Goal: Check status: Check status

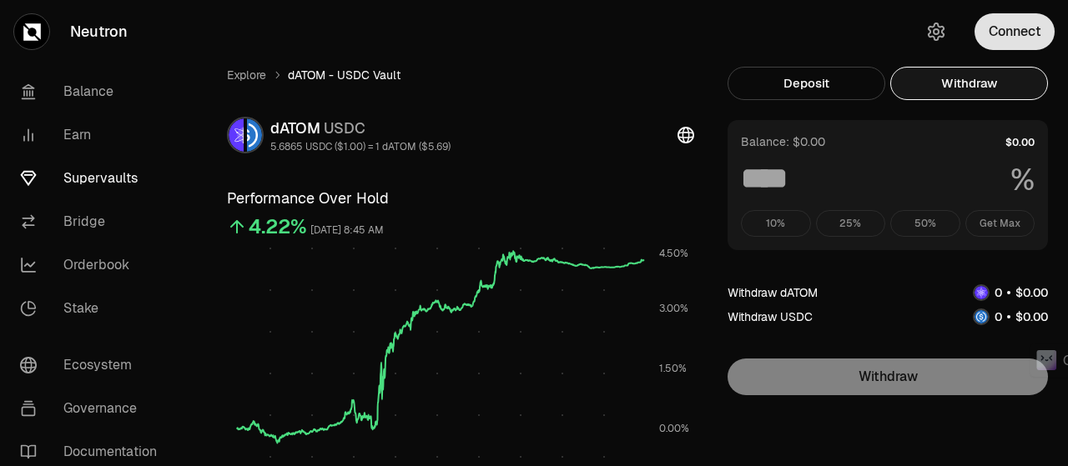
click at [1010, 31] on button "Connect" at bounding box center [1014, 31] width 80 height 37
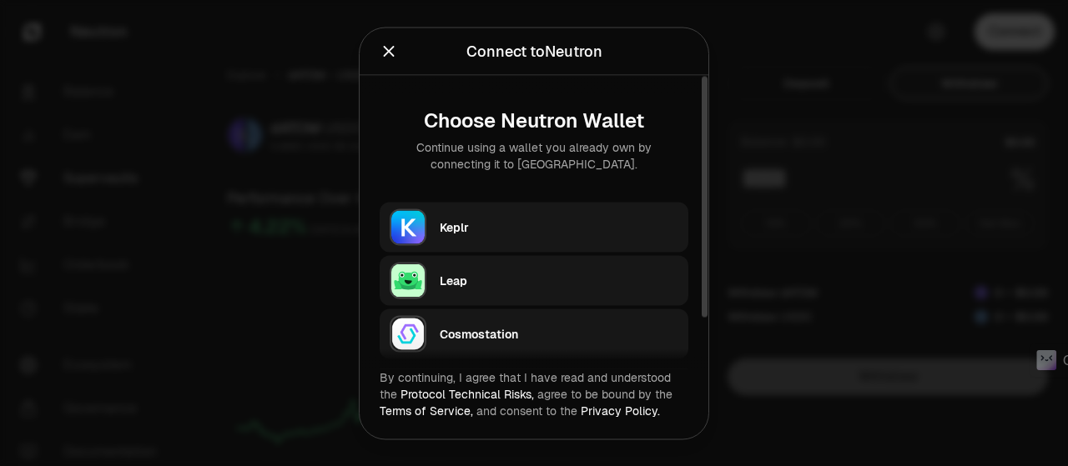
click at [451, 226] on div "Keplr" at bounding box center [559, 227] width 239 height 17
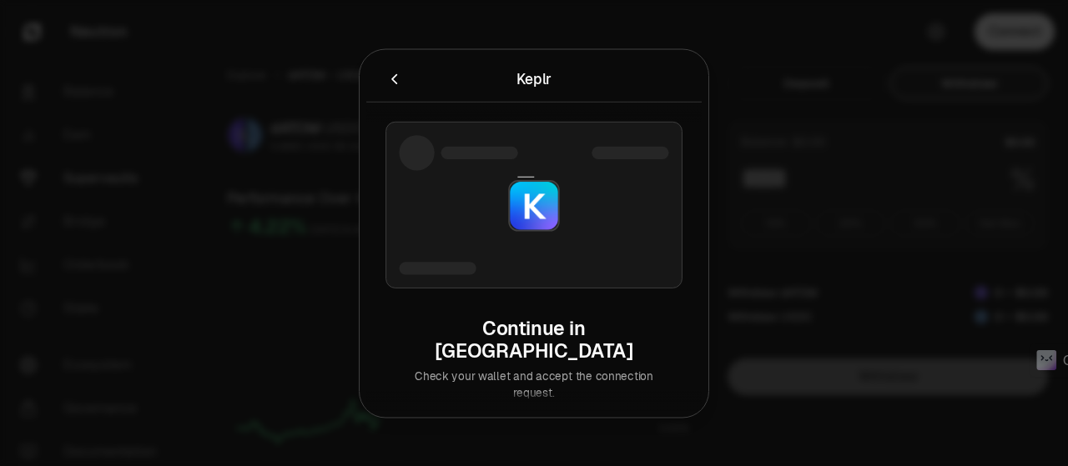
type input "***"
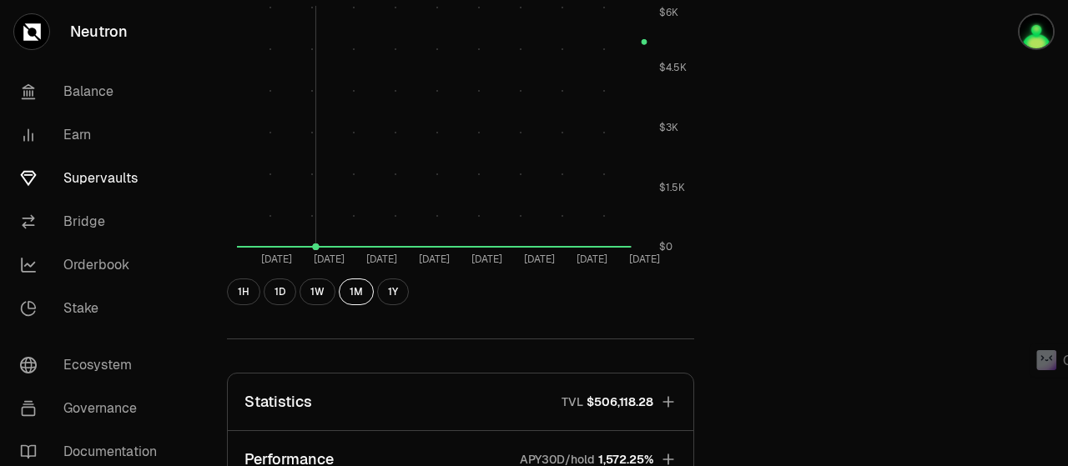
scroll to position [751, 0]
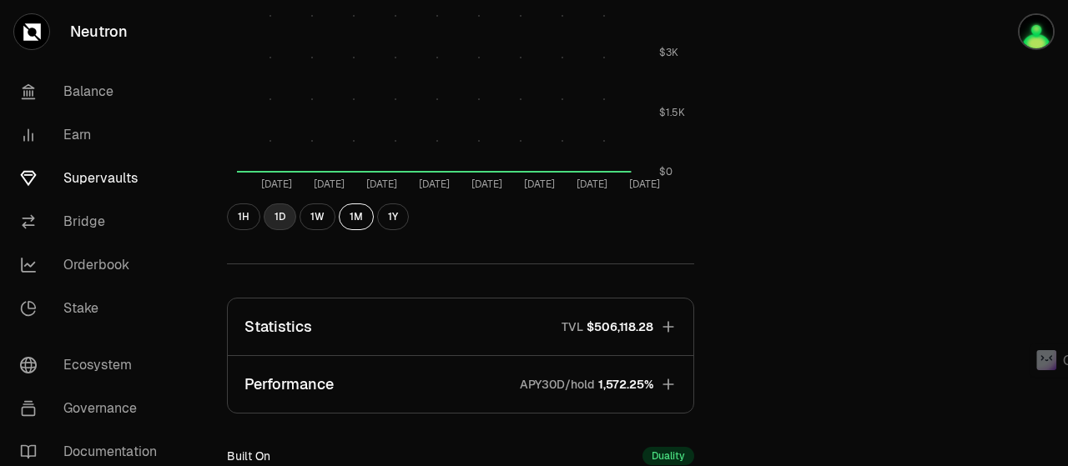
click at [282, 218] on button "1D" at bounding box center [280, 217] width 33 height 27
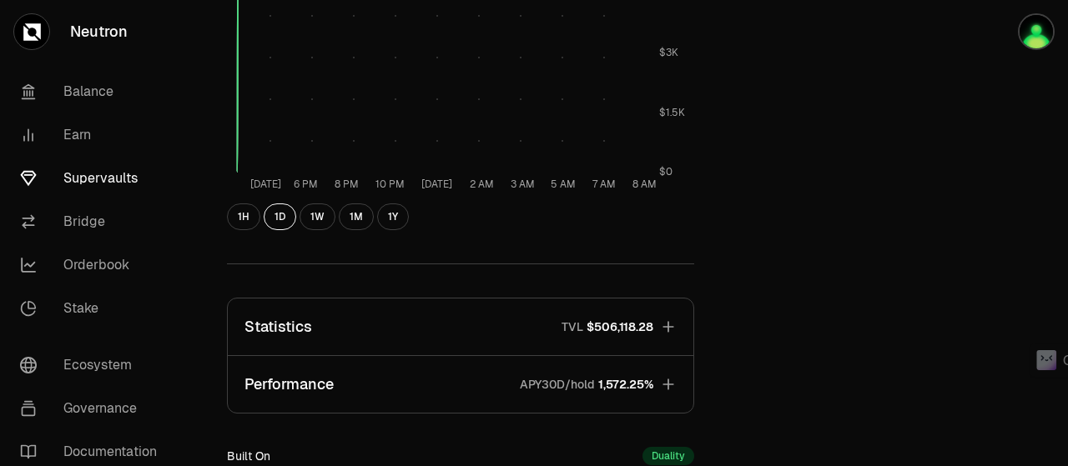
scroll to position [1001, 0]
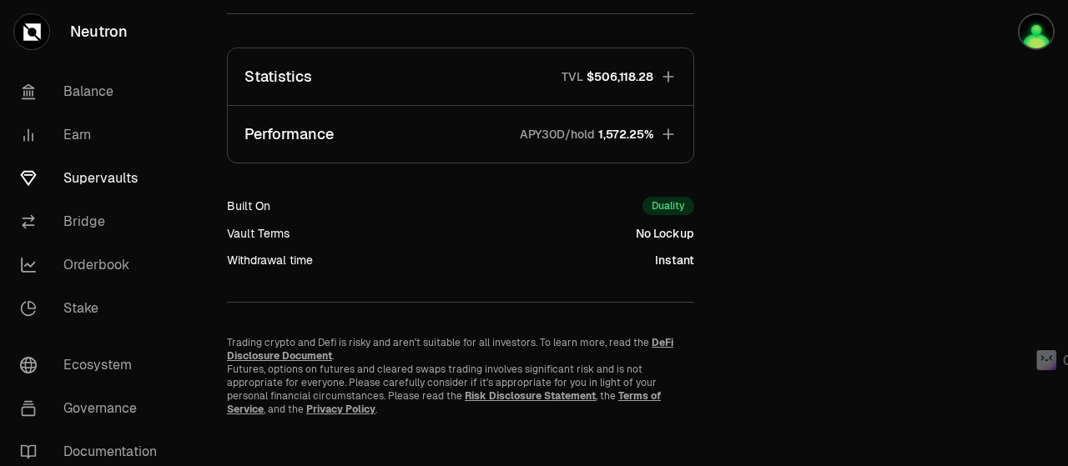
click at [672, 140] on icon "button" at bounding box center [668, 134] width 17 height 17
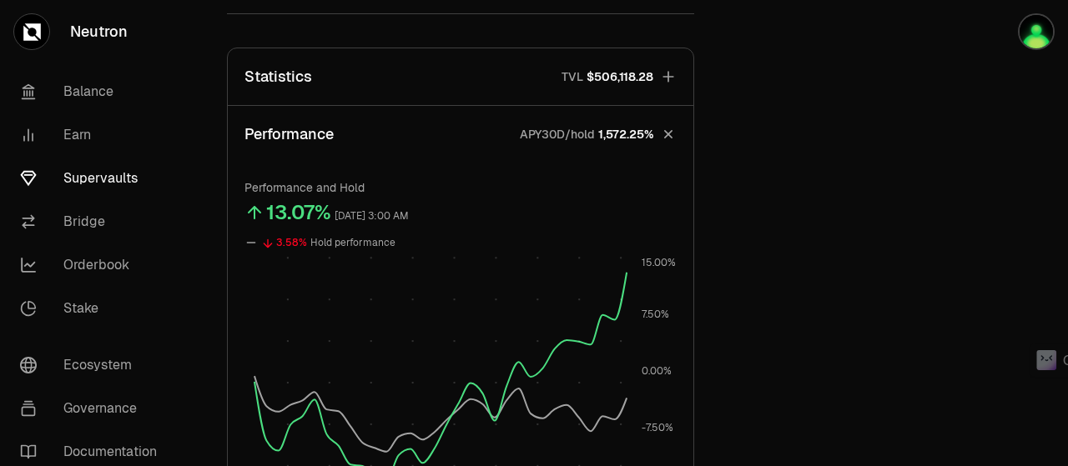
click at [672, 140] on icon "button" at bounding box center [668, 134] width 23 height 23
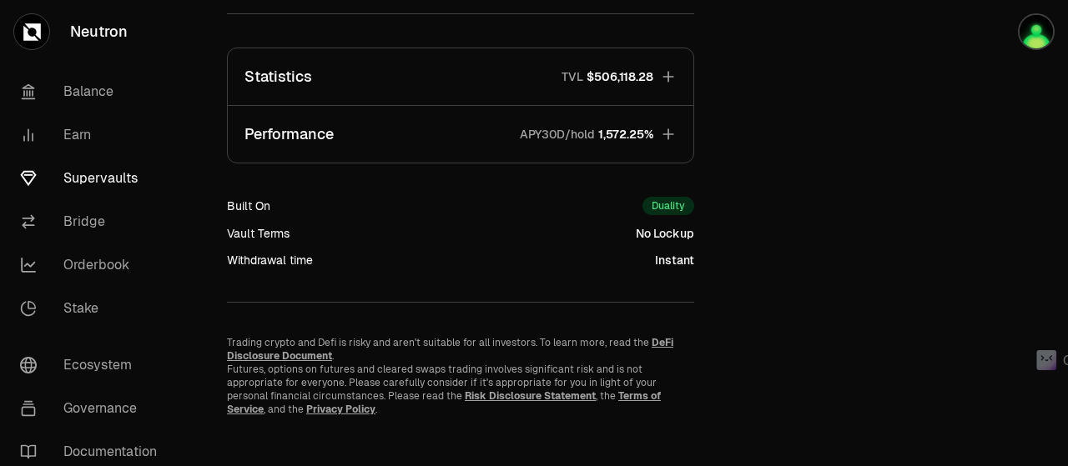
click at [672, 82] on icon "button" at bounding box center [668, 76] width 17 height 17
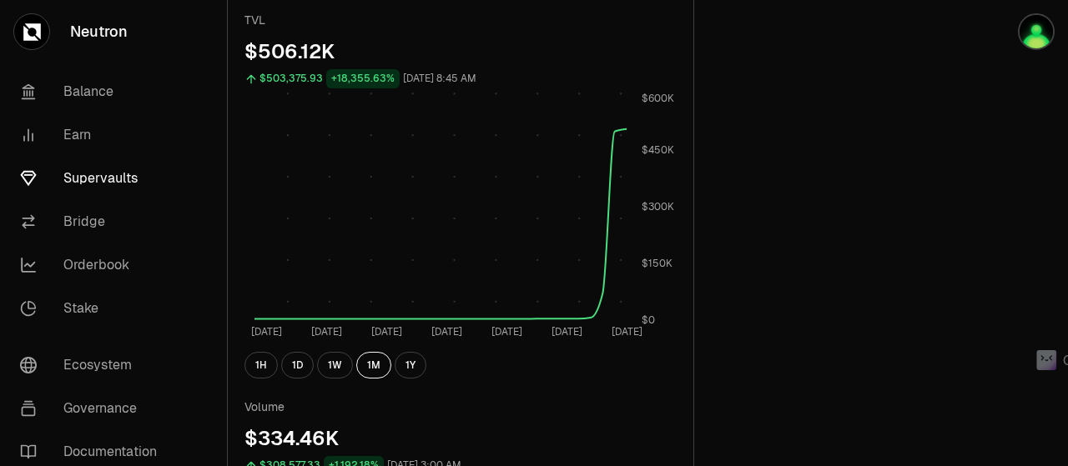
scroll to position [1251, 0]
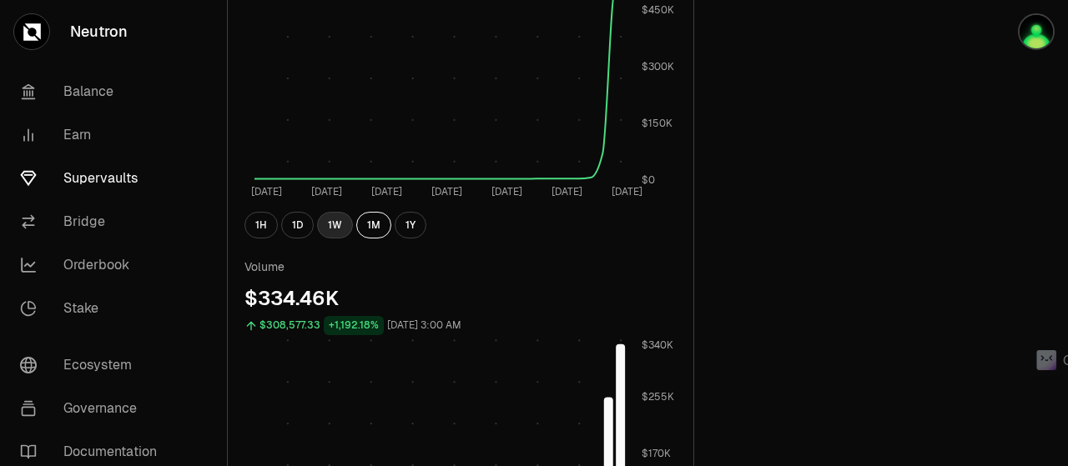
click at [330, 221] on button "1W" at bounding box center [335, 225] width 36 height 27
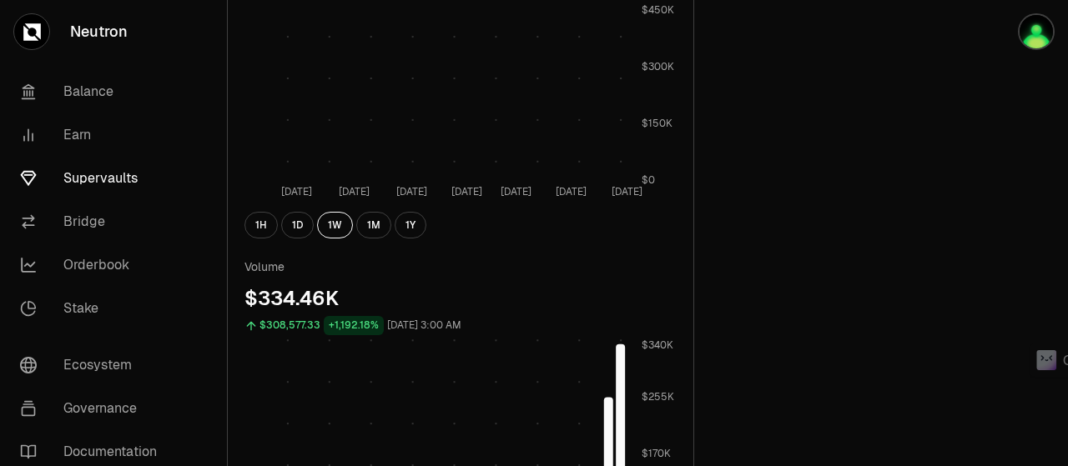
scroll to position [1001, 0]
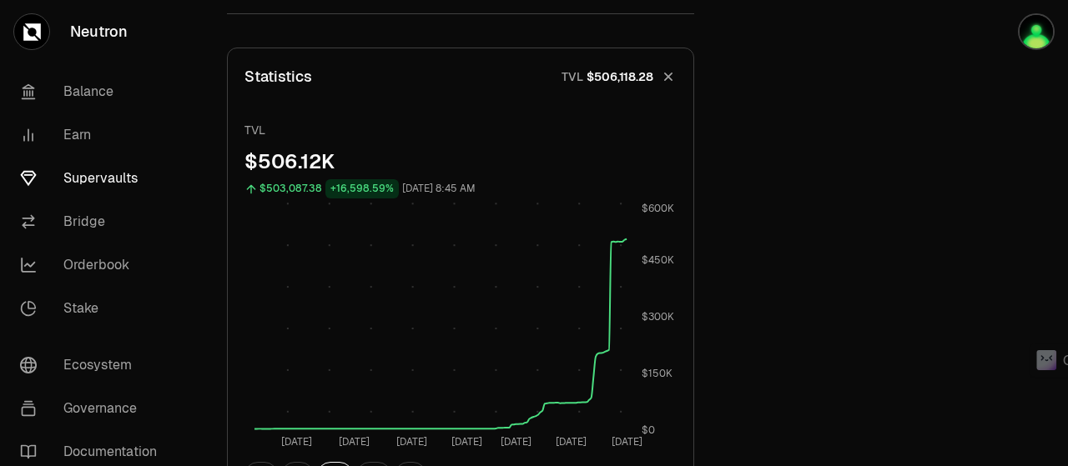
click at [667, 75] on icon "button" at bounding box center [669, 77] width 16 height 16
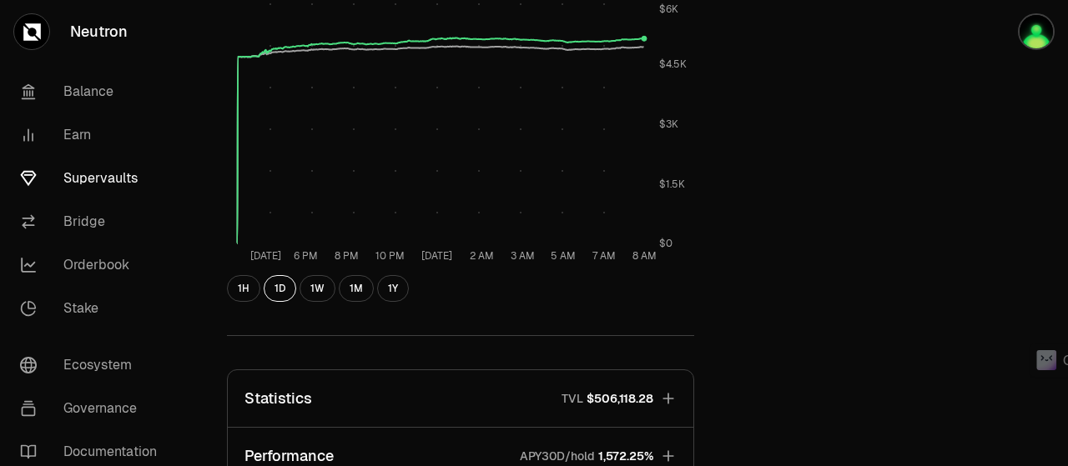
scroll to position [516, 0]
